Goal: Information Seeking & Learning: Learn about a topic

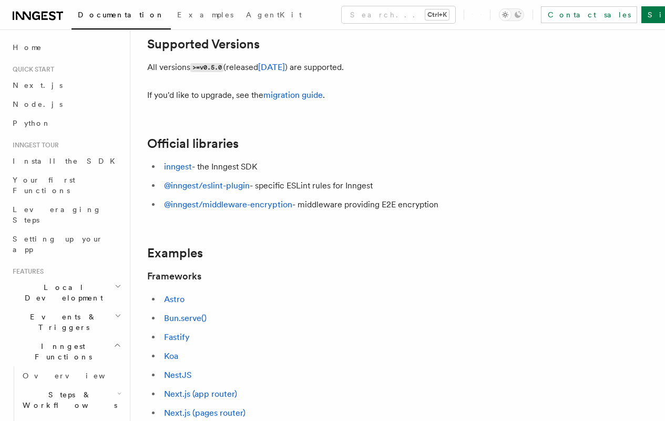
scroll to position [247, 0]
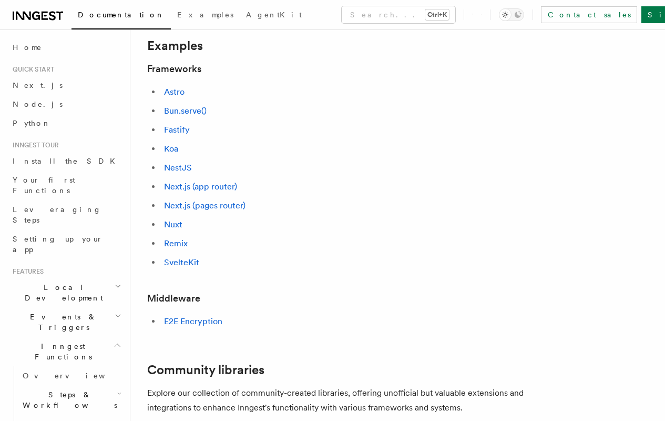
scroll to position [456, 0]
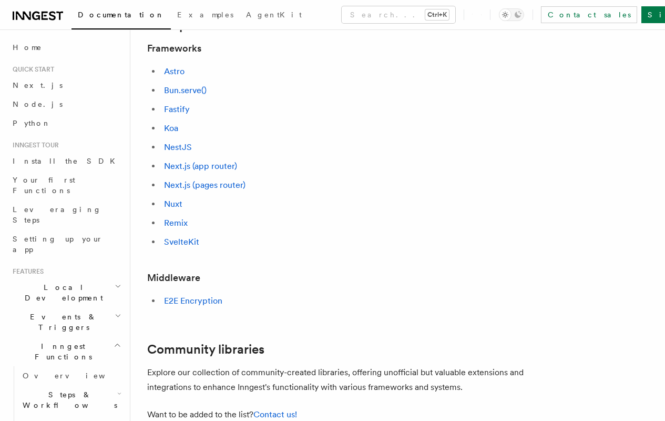
scroll to position [479, 0]
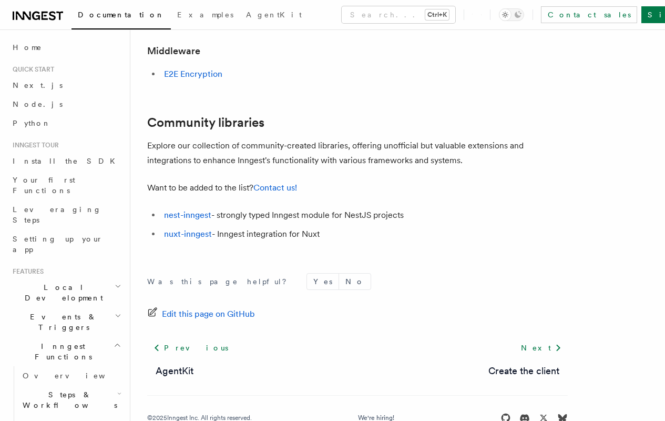
scroll to position [708, 0]
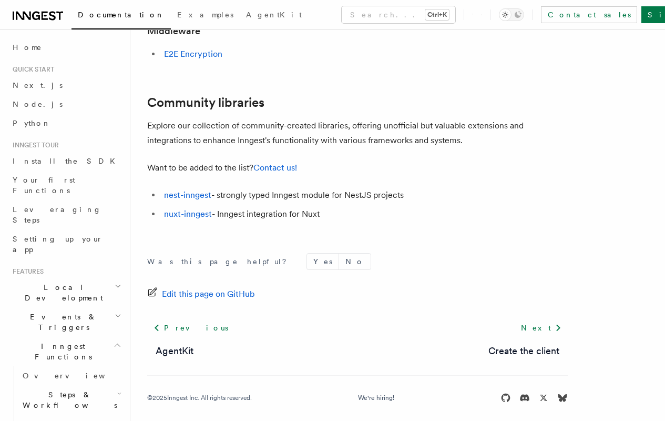
scroll to position [743, 0]
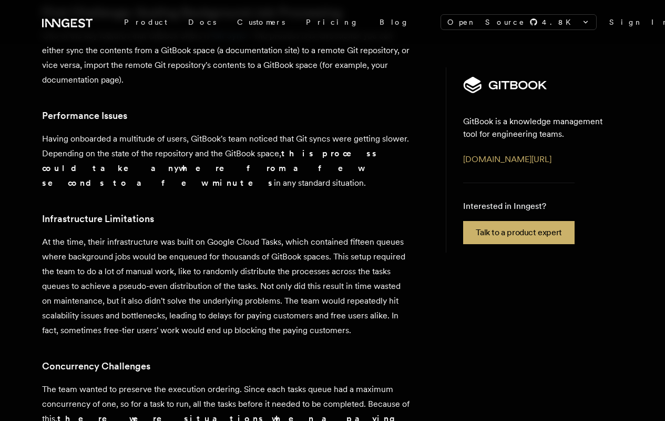
scroll to position [1311, 0]
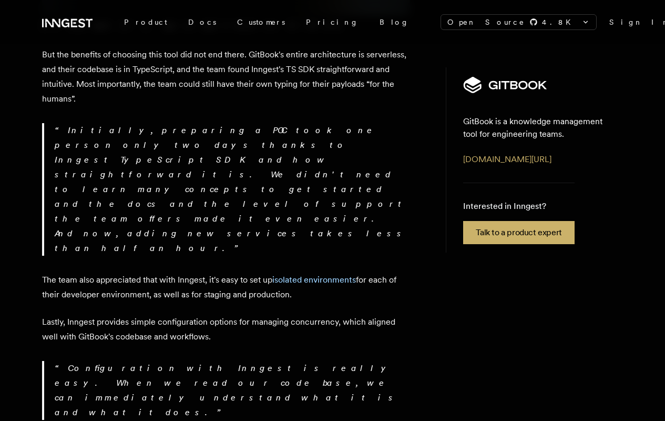
scroll to position [2172, 0]
